Goal: Download file/media

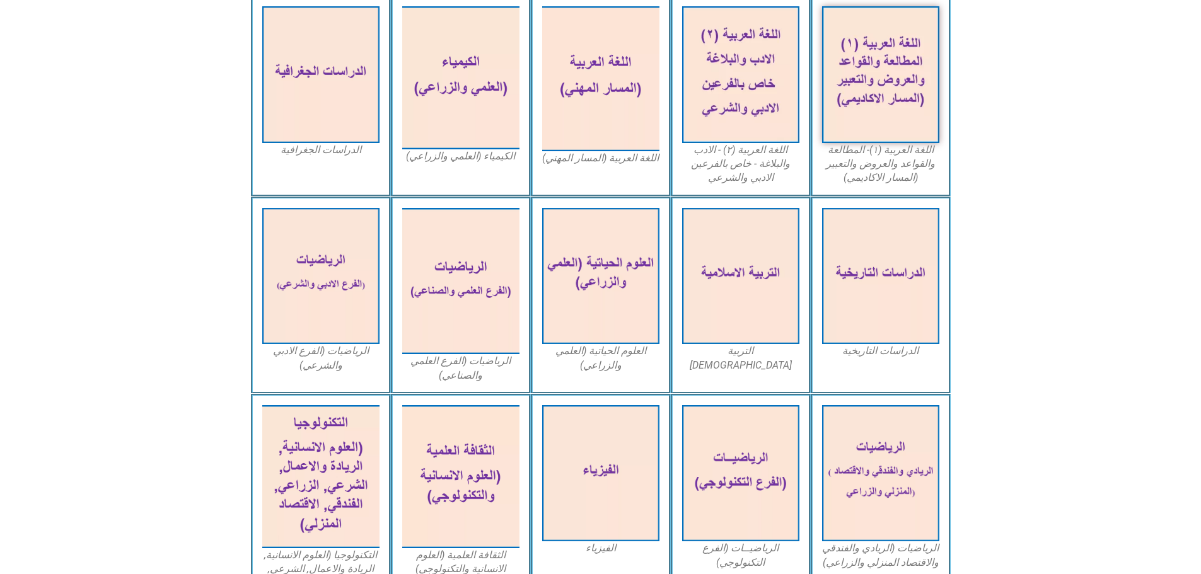
scroll to position [329, 0]
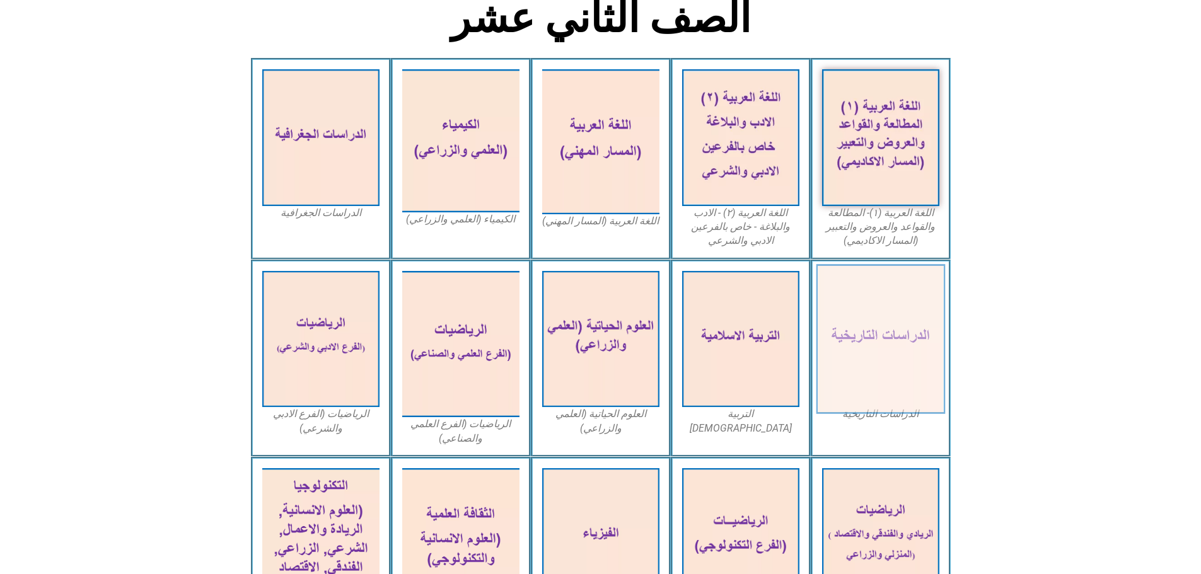
click at [867, 339] on img at bounding box center [880, 339] width 129 height 150
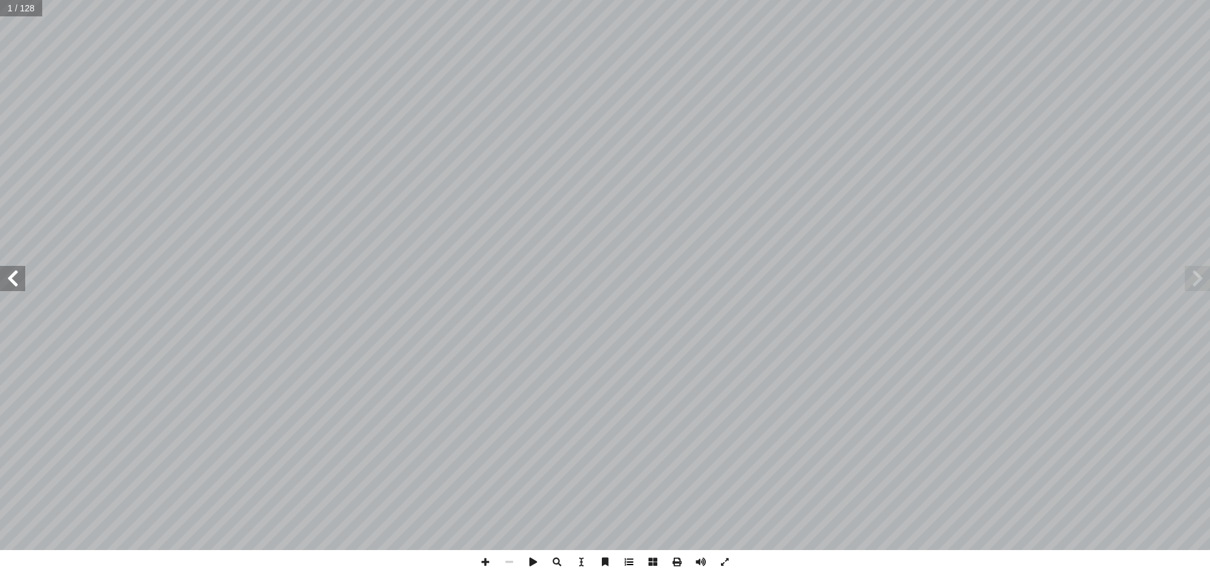
click at [628, 557] on span at bounding box center [629, 562] width 24 height 24
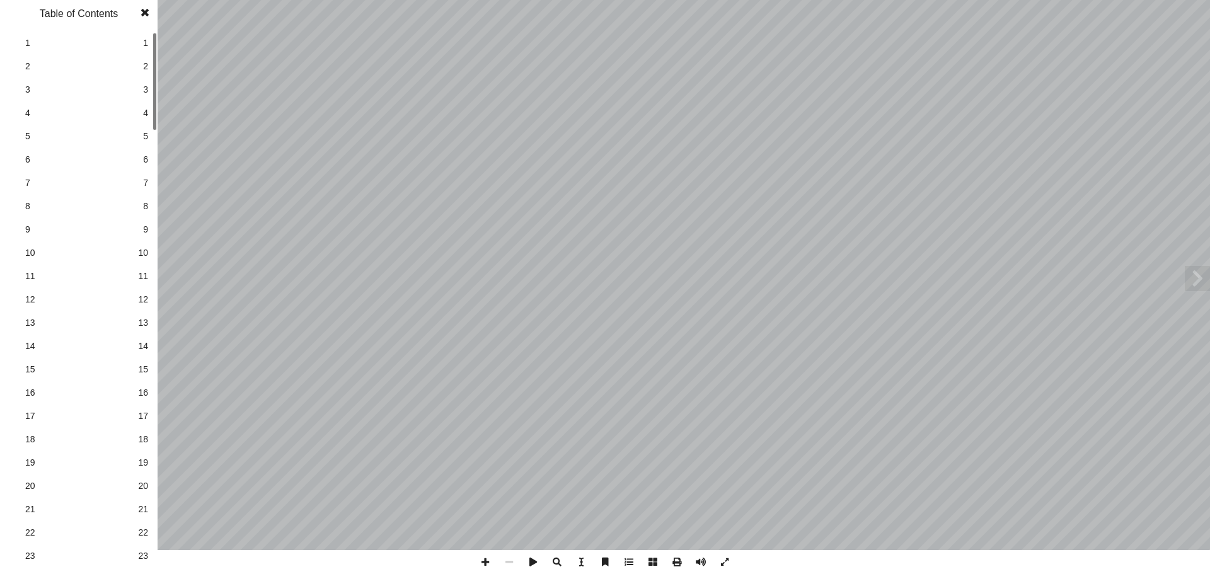
click at [635, 557] on span at bounding box center [629, 562] width 24 height 24
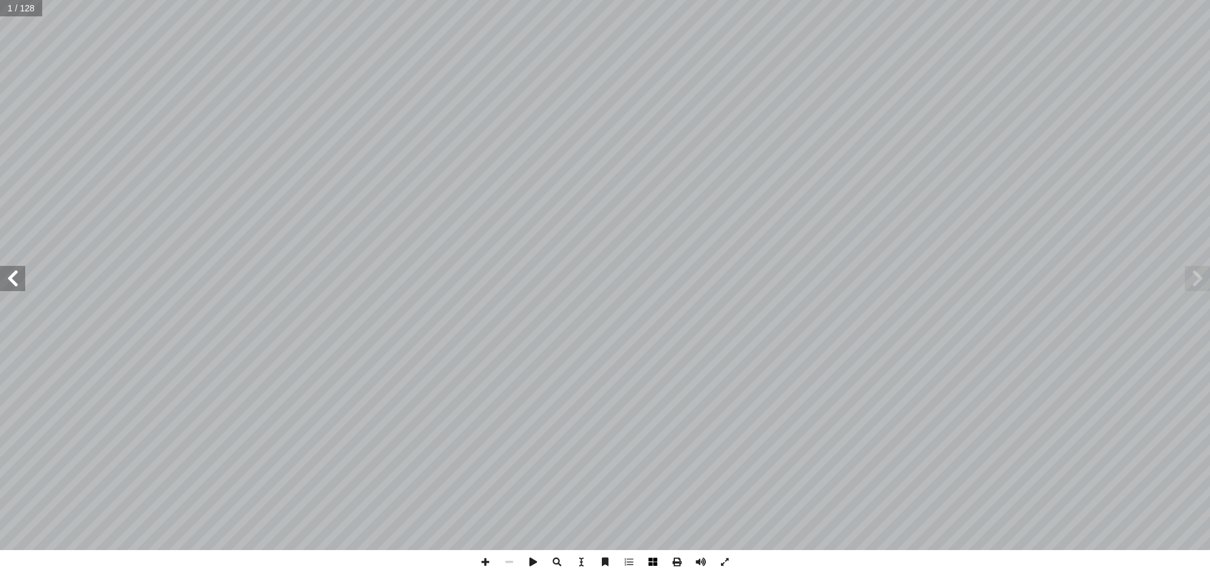
click at [651, 557] on span at bounding box center [653, 562] width 24 height 24
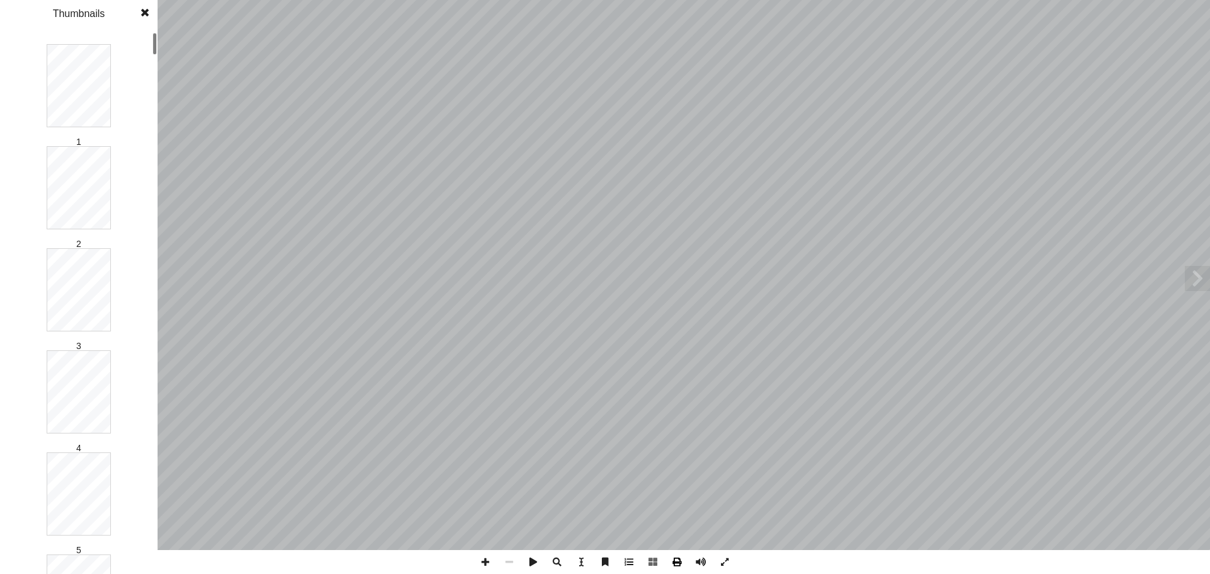
click at [671, 565] on span at bounding box center [677, 562] width 24 height 24
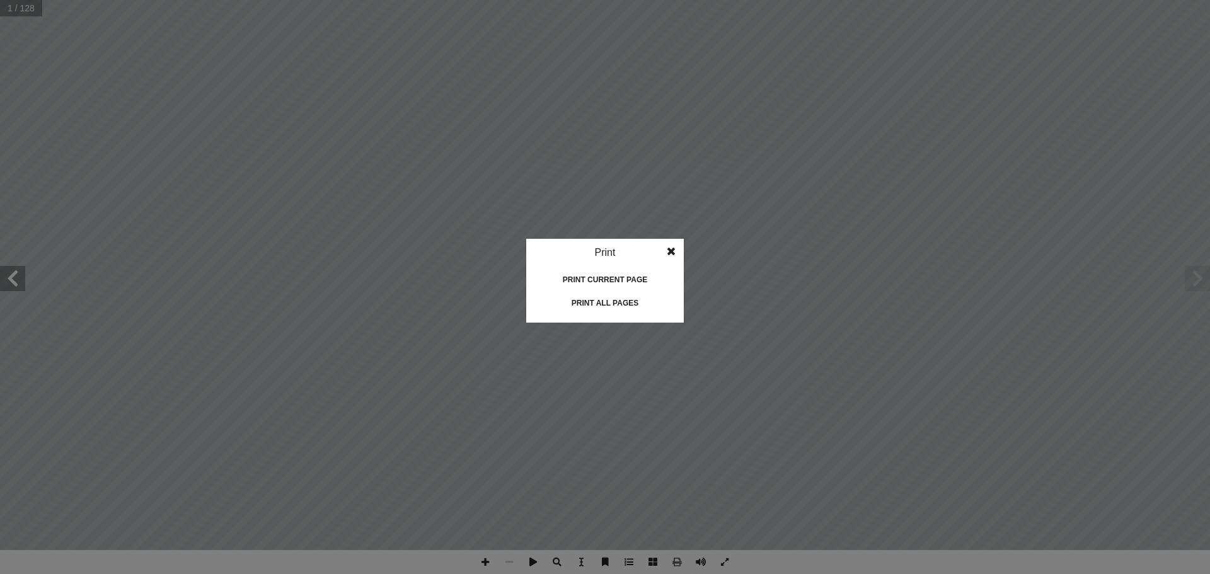
click at [584, 303] on div "Print all pages" at bounding box center [605, 303] width 126 height 20
